Goal: Information Seeking & Learning: Learn about a topic

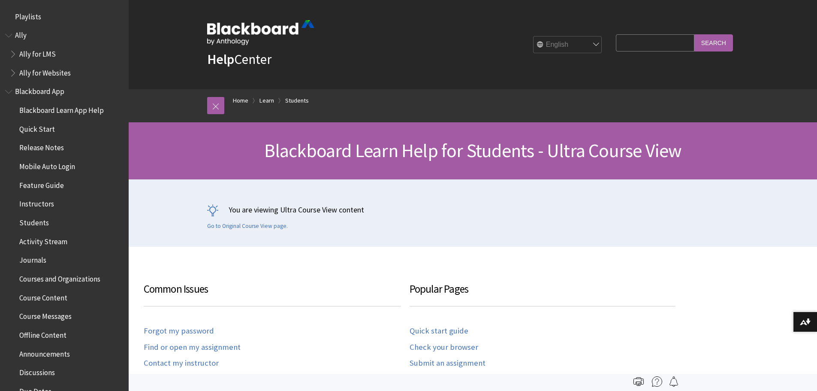
scroll to position [995, 0]
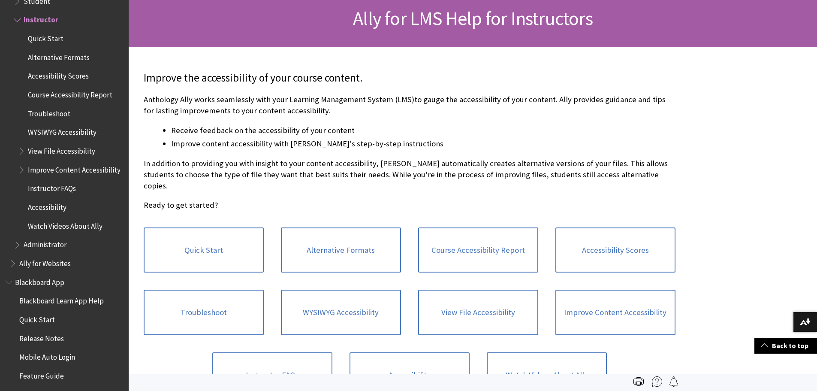
scroll to position [43, 0]
